Goal: Information Seeking & Learning: Learn about a topic

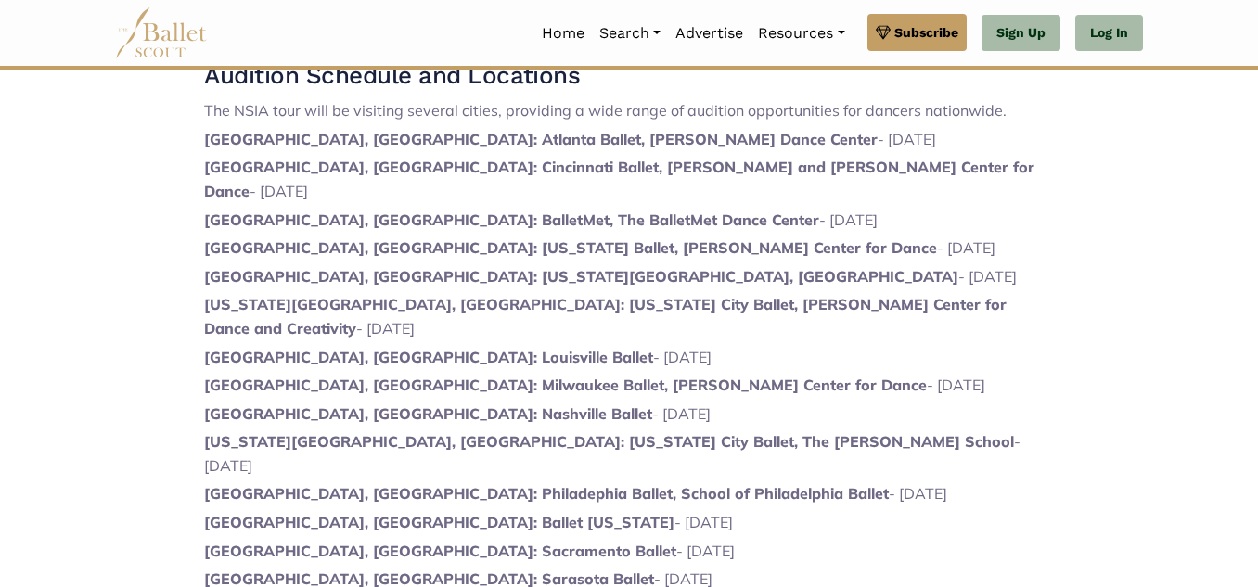
scroll to position [1170, 0]
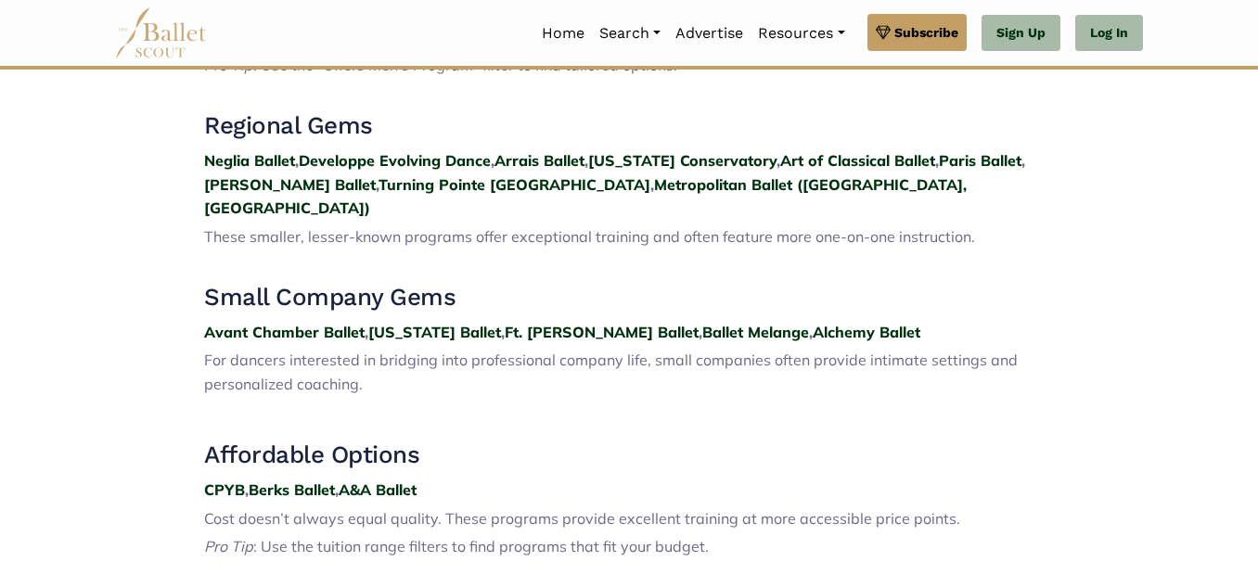
scroll to position [1993, 0]
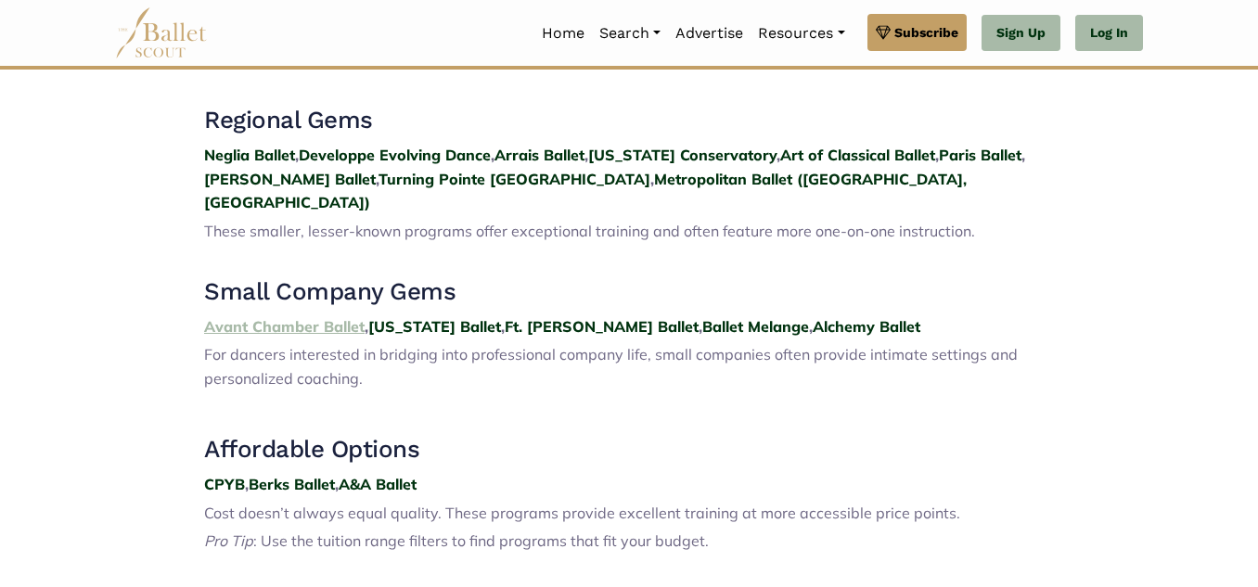
click at [324, 317] on strong "Avant Chamber Ballet" at bounding box center [284, 326] width 160 height 19
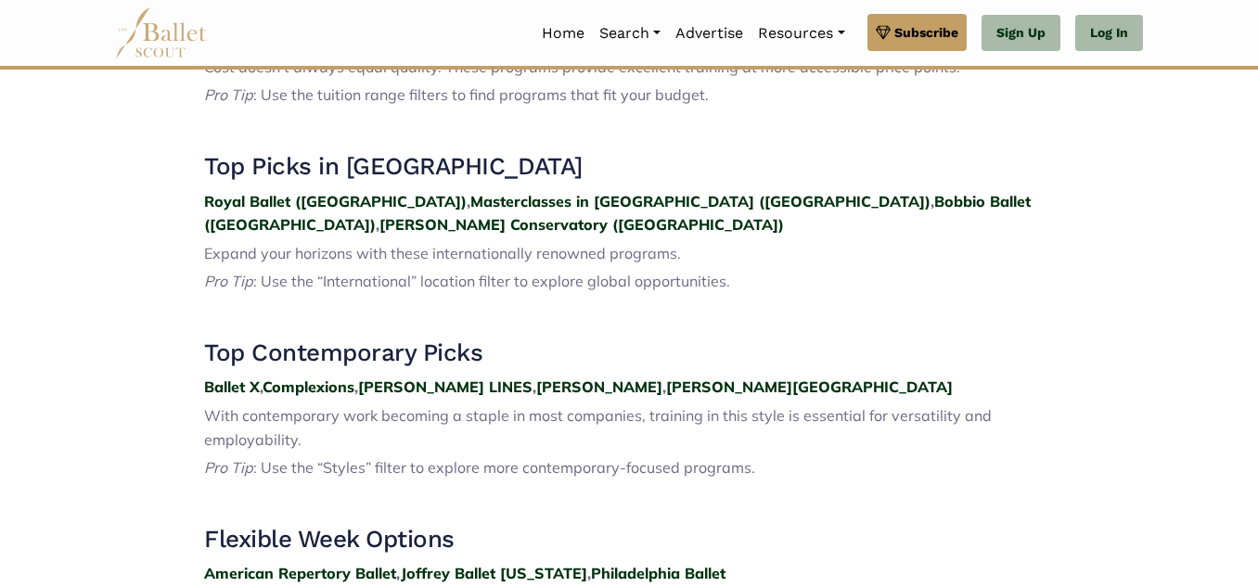
scroll to position [2438, 0]
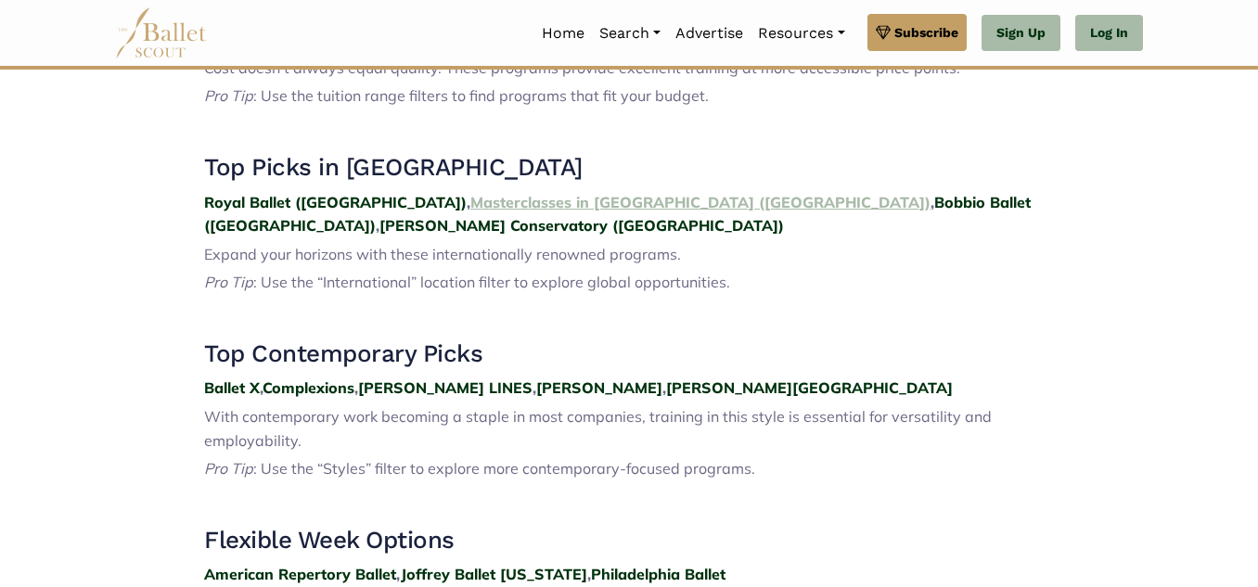
click at [536, 193] on strong "Masterclasses in Prague (Czech Republic)" at bounding box center [700, 202] width 460 height 19
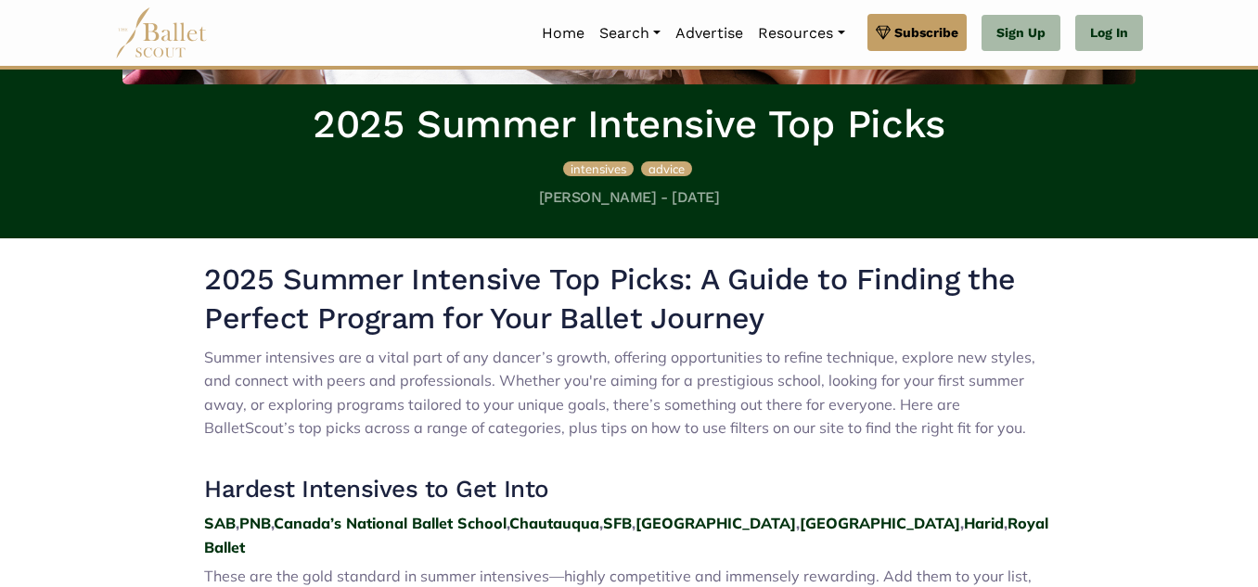
scroll to position [0, 0]
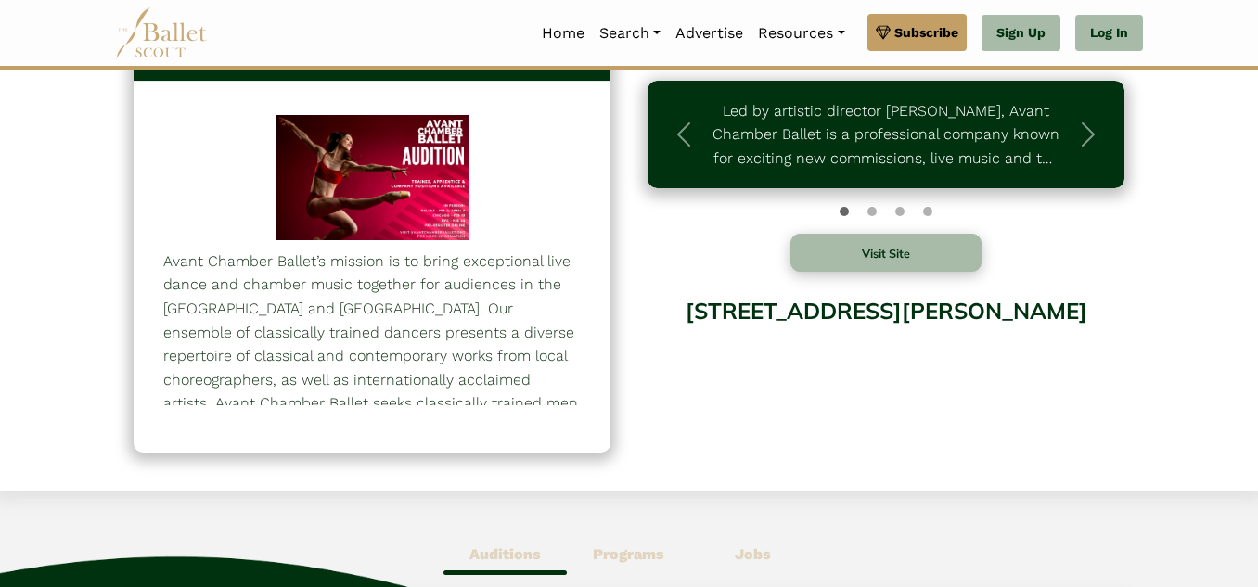
scroll to position [67, 0]
